Goal: Transaction & Acquisition: Purchase product/service

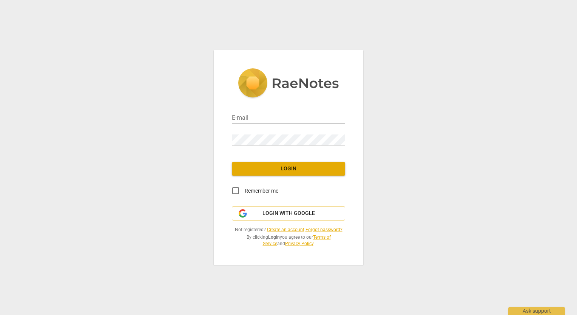
click at [279, 227] on link "Create an account" at bounding box center [285, 229] width 37 height 5
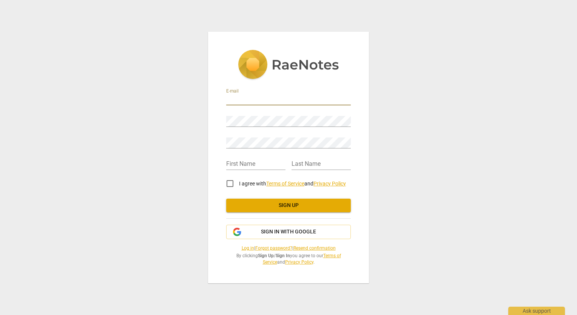
click at [228, 97] on input "email" at bounding box center [288, 99] width 125 height 11
type input "pamjtaylor51@gmail.com"
type input "Pamela Jean Taylor"
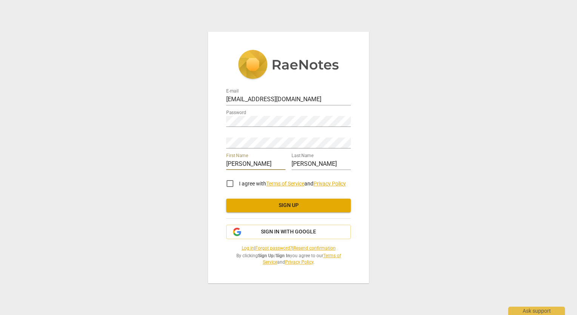
drag, startPoint x: 260, startPoint y: 164, endPoint x: 247, endPoint y: 163, distance: 13.2
click at [247, 163] on input "Pamela Jean Taylor" at bounding box center [255, 164] width 59 height 11
drag, startPoint x: 266, startPoint y: 162, endPoint x: 249, endPoint y: 162, distance: 17.8
click at [249, 162] on input "Pamela Taylor" at bounding box center [255, 164] width 59 height 11
type input "Pamela"
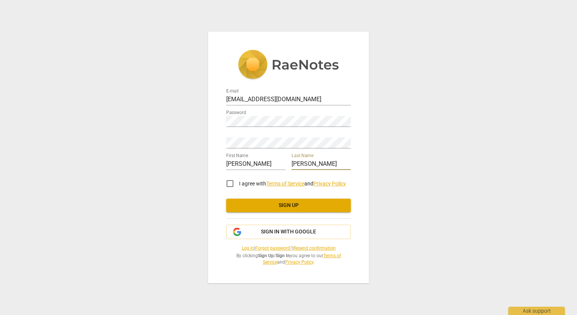
drag, startPoint x: 326, startPoint y: 164, endPoint x: 288, endPoint y: 164, distance: 38.1
click at [288, 164] on div "First Name Pamela Last Name Pamela Jean Taylor" at bounding box center [288, 161] width 125 height 22
type input "Taylor"
click at [230, 184] on input "I agree with Terms of Service and Privacy Policy" at bounding box center [230, 183] width 18 height 18
checkbox input "true"
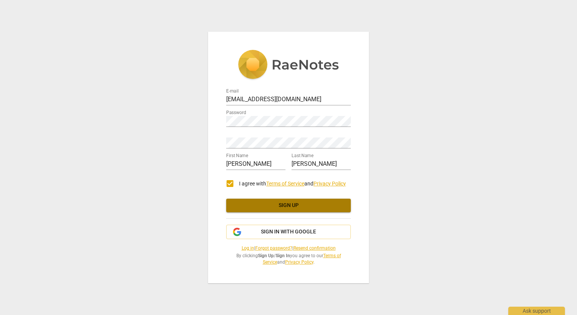
click at [242, 208] on span "Sign up" at bounding box center [288, 206] width 113 height 8
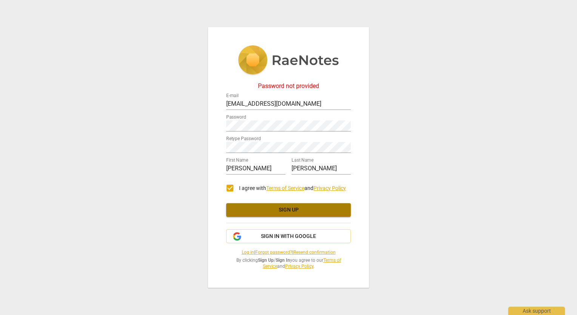
click at [273, 208] on span "Sign up" at bounding box center [288, 210] width 113 height 8
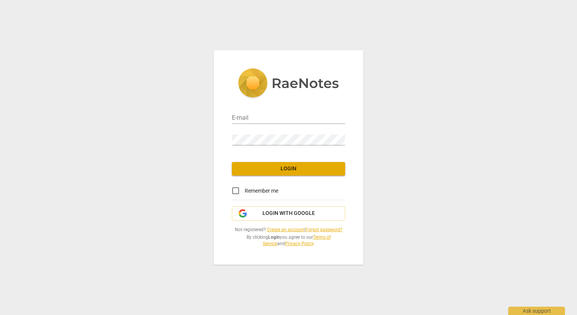
type input "pamjtaylor51@gmail.com"
click at [309, 165] on span "Login" at bounding box center [288, 169] width 101 height 8
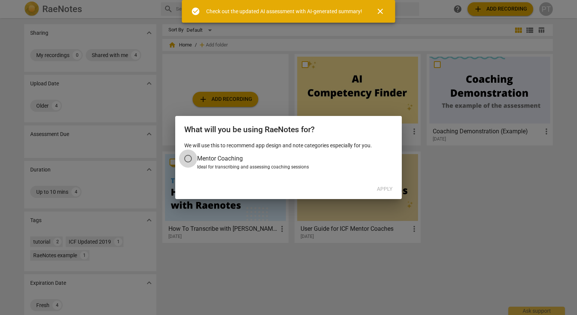
click at [187, 157] on input "Mentor Coaching" at bounding box center [188, 159] width 18 height 18
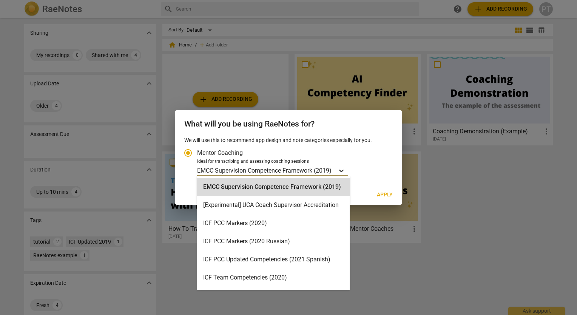
click at [341, 170] on icon "Account type" at bounding box center [342, 171] width 8 height 8
click at [0, 0] on input "Ideal for transcribing and assessing coaching sessions 15 results available. Us…" at bounding box center [0, 0] width 0 height 0
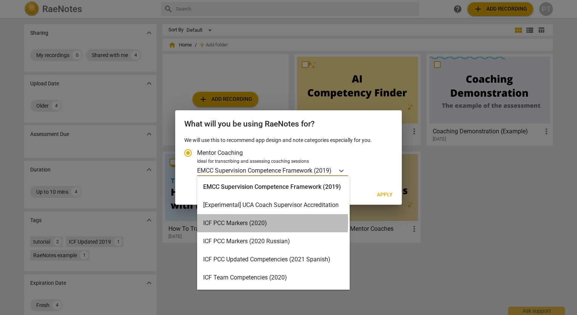
click at [230, 222] on div "ICF PCC Markers (2020)" at bounding box center [273, 223] width 153 height 18
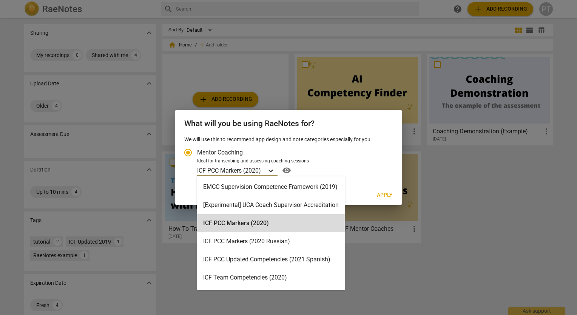
click at [272, 168] on icon "Account type" at bounding box center [271, 171] width 8 height 8
click at [0, 0] on input "Ideal for transcribing and assessing coaching sessions option ICF PCC Markers (…" at bounding box center [0, 0] width 0 height 0
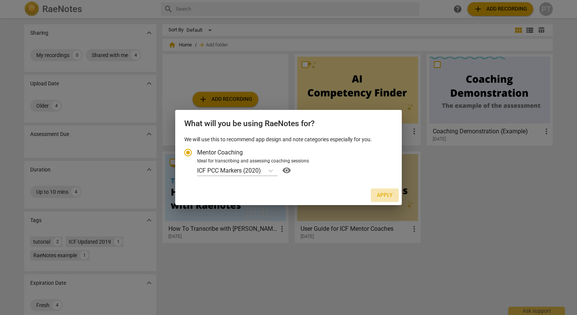
click at [386, 194] on span "Apply" at bounding box center [385, 195] width 16 height 8
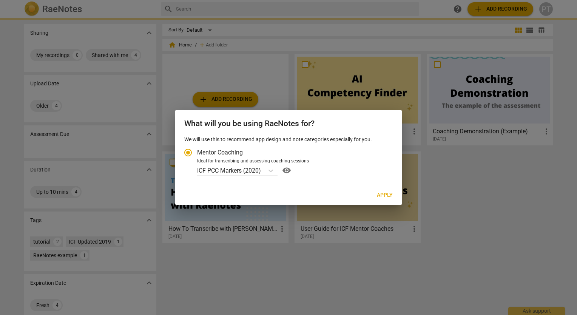
radio input "false"
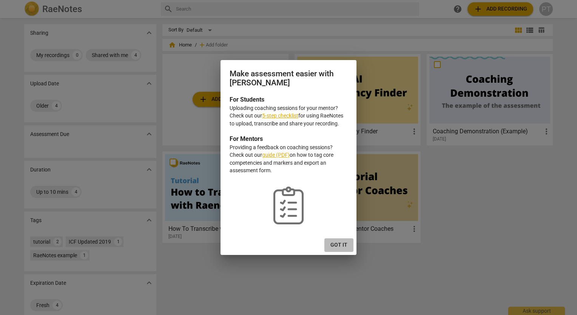
click at [338, 244] on span "Got it" at bounding box center [338, 245] width 17 height 8
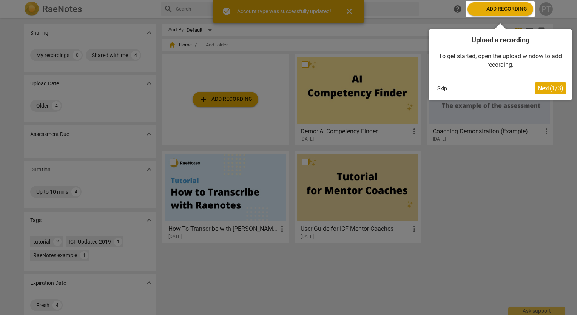
click at [516, 201] on div at bounding box center [288, 157] width 577 height 315
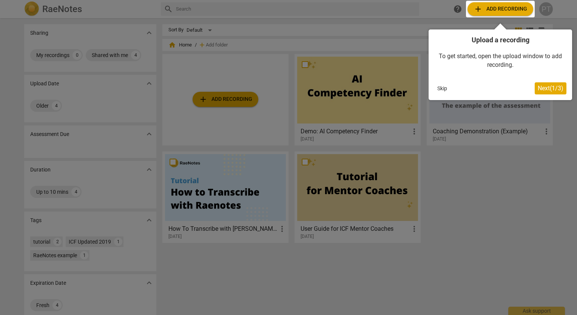
click at [441, 85] on button "Skip" at bounding box center [442, 88] width 16 height 11
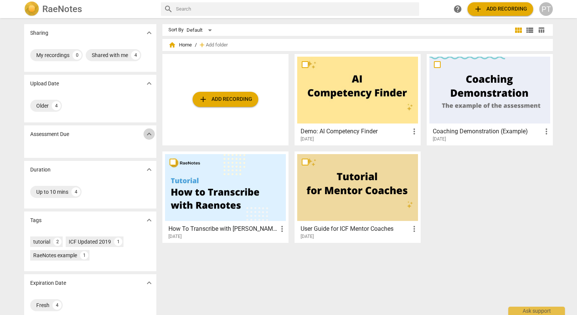
click at [148, 132] on span "expand_more" at bounding box center [149, 134] width 9 height 9
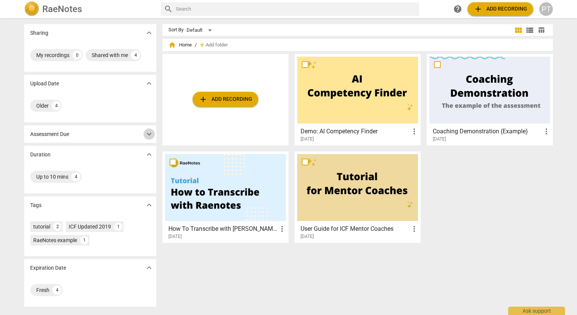
click at [148, 132] on span "expand_more" at bounding box center [149, 134] width 9 height 9
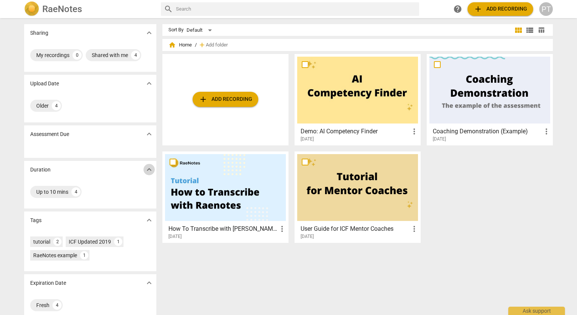
click at [147, 169] on span "expand_more" at bounding box center [149, 169] width 9 height 9
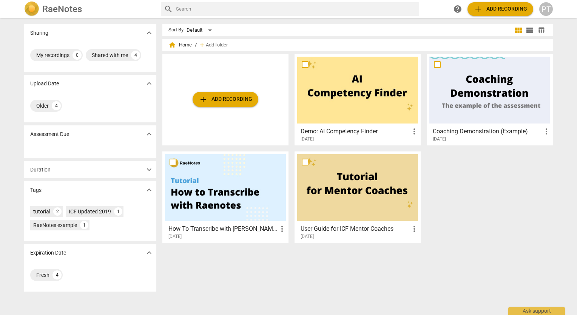
click at [147, 169] on span "expand_more" at bounding box center [149, 169] width 9 height 9
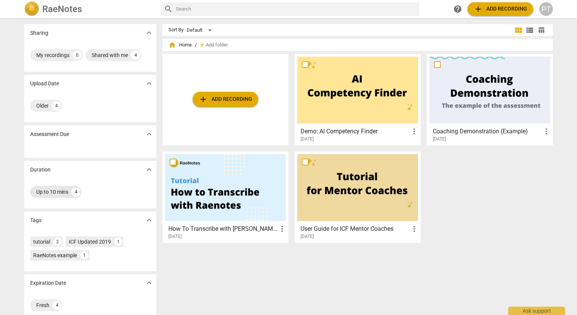
click at [59, 191] on div "Up to 10 mins" at bounding box center [52, 192] width 32 height 8
click at [58, 191] on div "Up to 10 mins" at bounding box center [52, 192] width 32 height 8
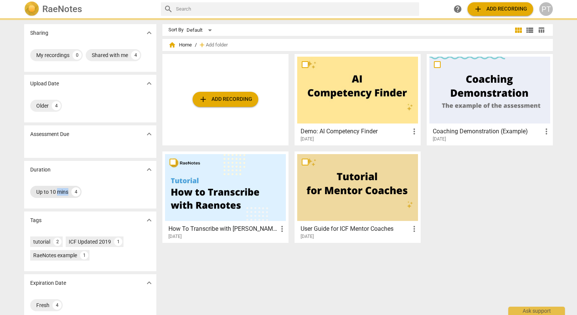
click at [58, 191] on div "Up to 10 mins" at bounding box center [52, 192] width 32 height 8
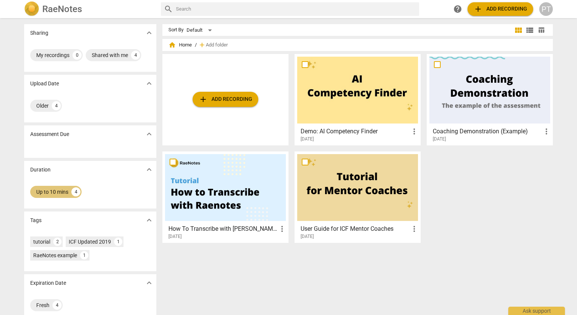
drag, startPoint x: 58, startPoint y: 191, endPoint x: 74, endPoint y: 191, distance: 16.2
click at [74, 191] on div "4" at bounding box center [75, 191] width 9 height 9
click at [57, 190] on div "Up to 10 mins" at bounding box center [52, 192] width 32 height 8
click at [56, 191] on div "Up to 10 mins" at bounding box center [52, 192] width 32 height 8
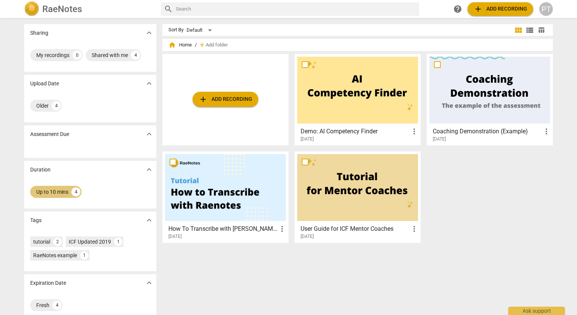
click at [73, 190] on div "4" at bounding box center [75, 191] width 9 height 9
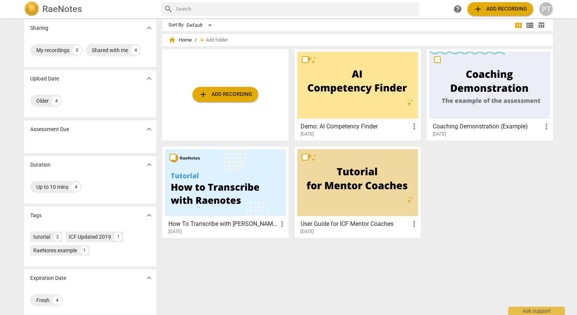
scroll to position [9, 0]
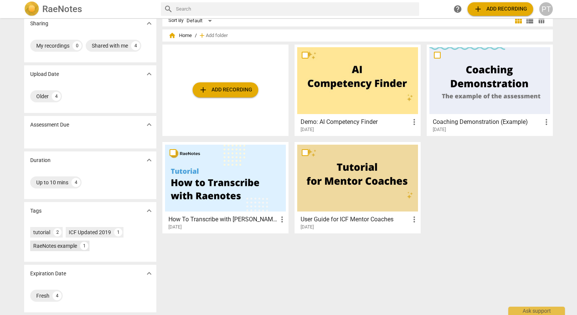
click at [68, 243] on div "RaeNotes example" at bounding box center [55, 246] width 44 height 8
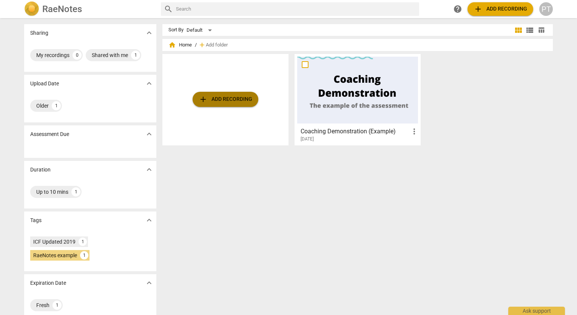
click at [228, 100] on span "add Add recording" at bounding box center [226, 99] width 54 height 9
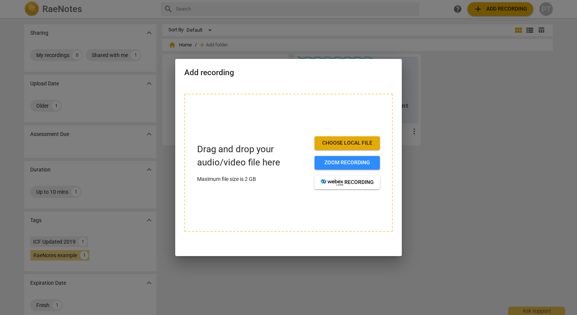
click at [458, 107] on div at bounding box center [288, 157] width 577 height 315
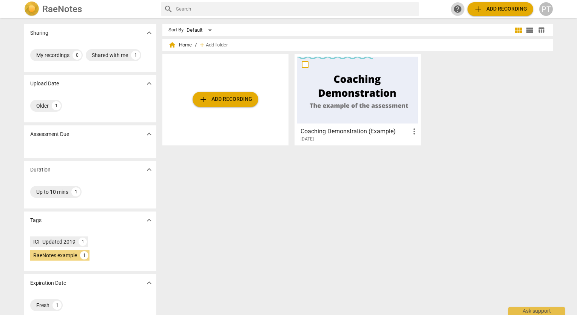
click at [457, 9] on span "help" at bounding box center [457, 9] width 9 height 9
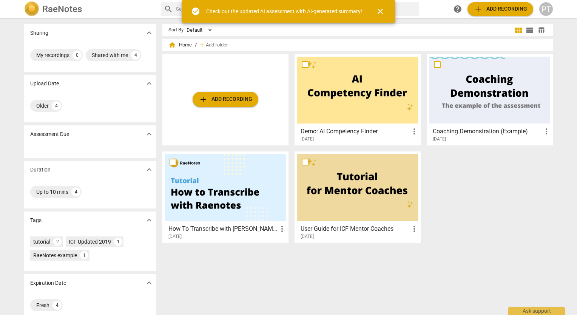
click at [378, 9] on span "close" at bounding box center [380, 11] width 9 height 9
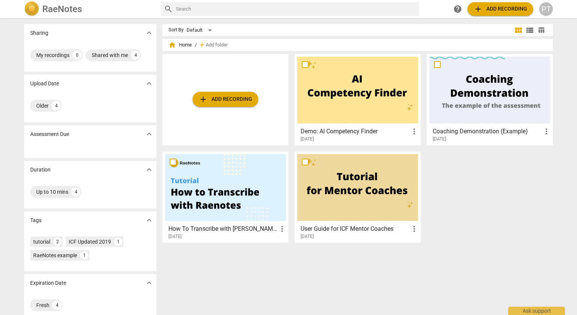
click at [176, 8] on input "text" at bounding box center [296, 9] width 240 height 12
type input "Buy Credits"
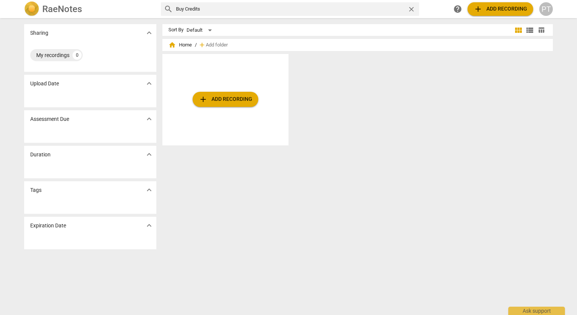
click at [543, 9] on div "PT" at bounding box center [546, 9] width 14 height 14
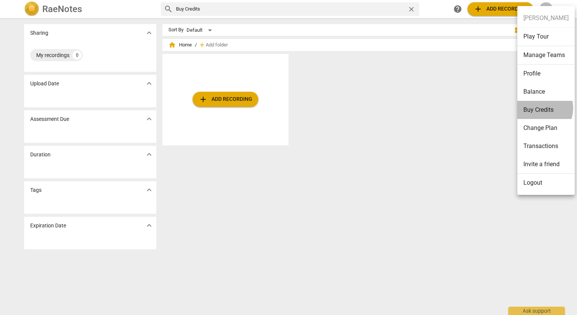
click at [539, 108] on li "Buy Credits" at bounding box center [545, 110] width 57 height 18
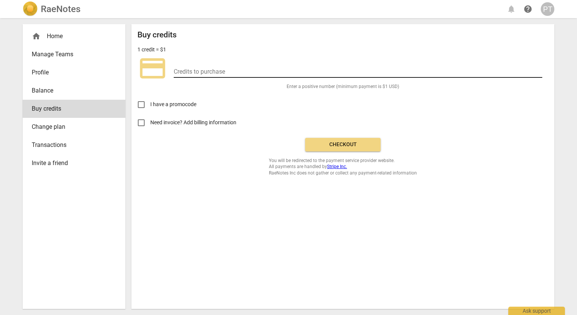
click at [174, 70] on input "number" at bounding box center [358, 72] width 369 height 11
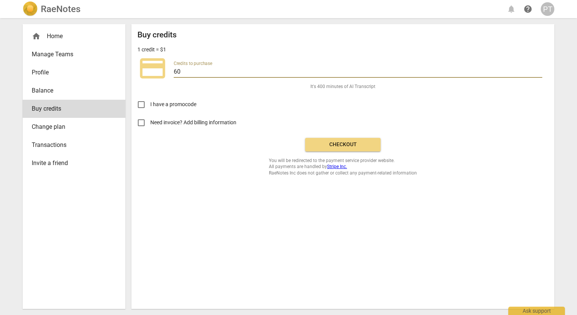
type input "6"
type input "4"
type input "60"
click at [139, 120] on input "Need invoice? Add billing information" at bounding box center [141, 123] width 18 height 18
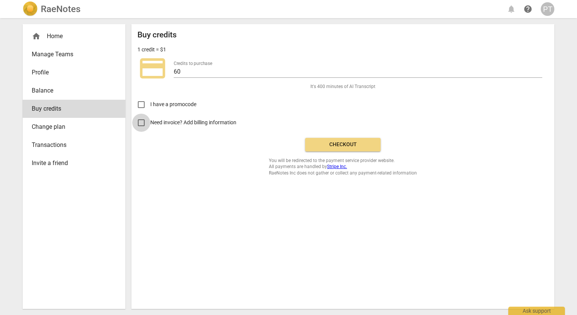
checkbox input "true"
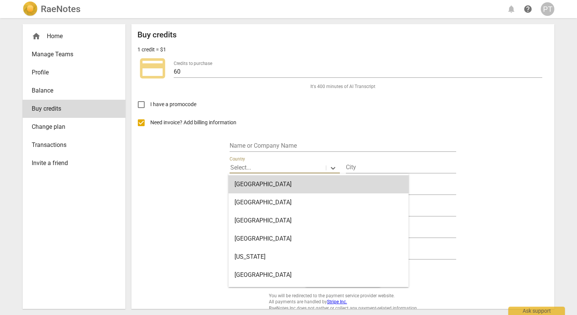
click at [231, 167] on p "Select..." at bounding box center [240, 167] width 21 height 9
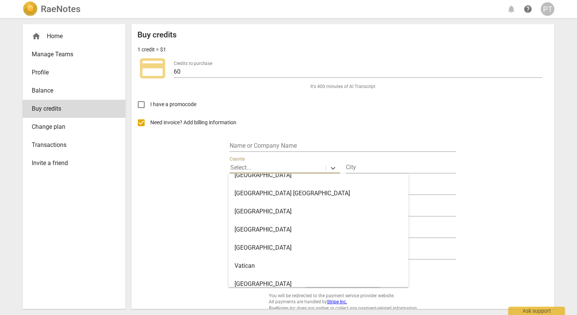
scroll to position [4268, 0]
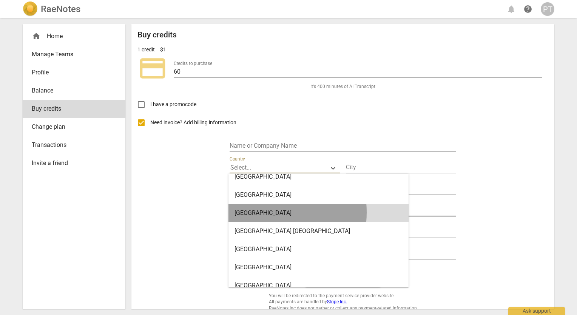
click at [248, 213] on div "United States" at bounding box center [318, 213] width 180 height 18
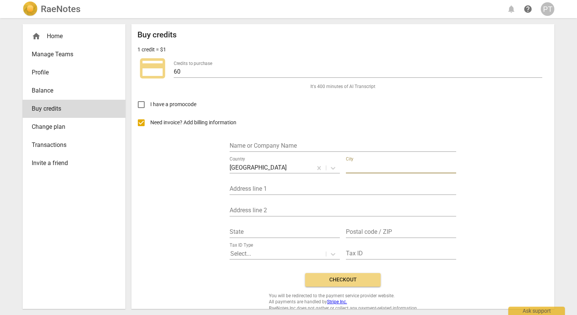
click at [346, 167] on input "text" at bounding box center [401, 167] width 110 height 11
type input "Snohomish"
type input "Taylor Life Transitions"
type input "1810 Newberg Road"
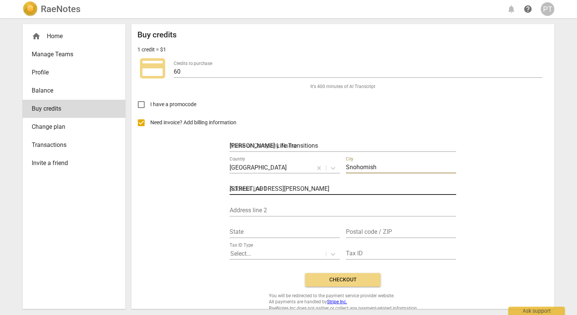
type input "WA"
type input "98290"
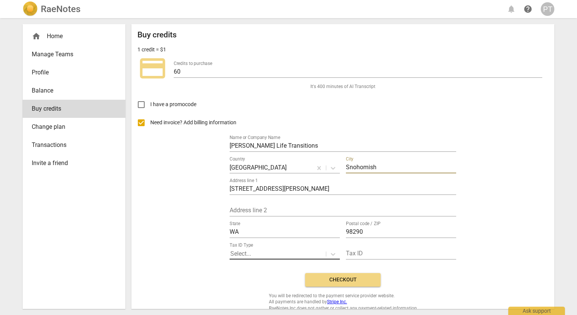
click at [230, 251] on p "Select..." at bounding box center [240, 253] width 21 height 9
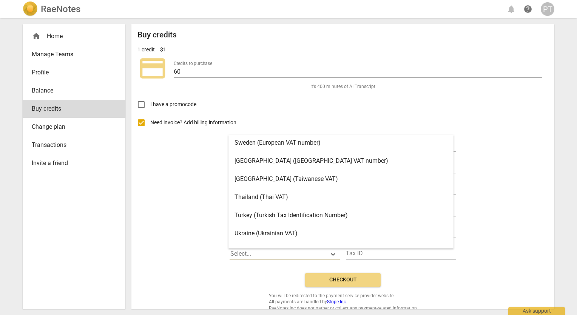
scroll to position [1558, 0]
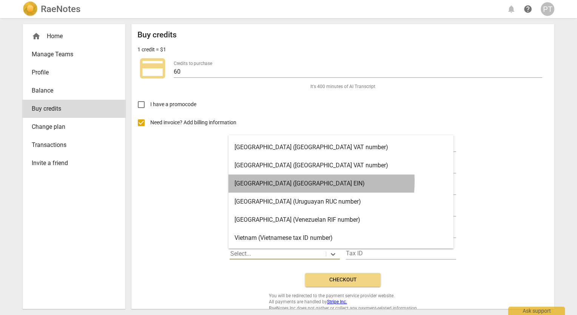
click at [278, 181] on div "United States (United States EIN)" at bounding box center [340, 183] width 225 height 18
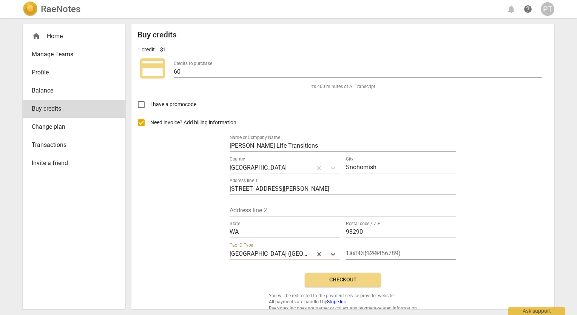
click at [347, 253] on input "text" at bounding box center [401, 254] width 110 height 11
type input "602241569"
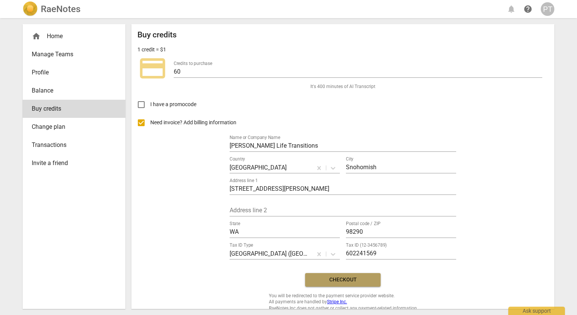
click at [352, 278] on span "Checkout" at bounding box center [342, 280] width 63 height 8
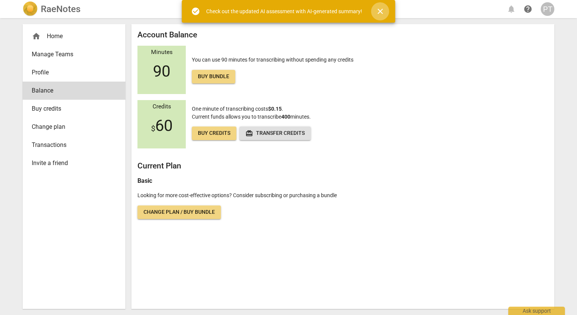
click at [379, 8] on span "close" at bounding box center [380, 11] width 9 height 9
